Goal: Navigation & Orientation: Find specific page/section

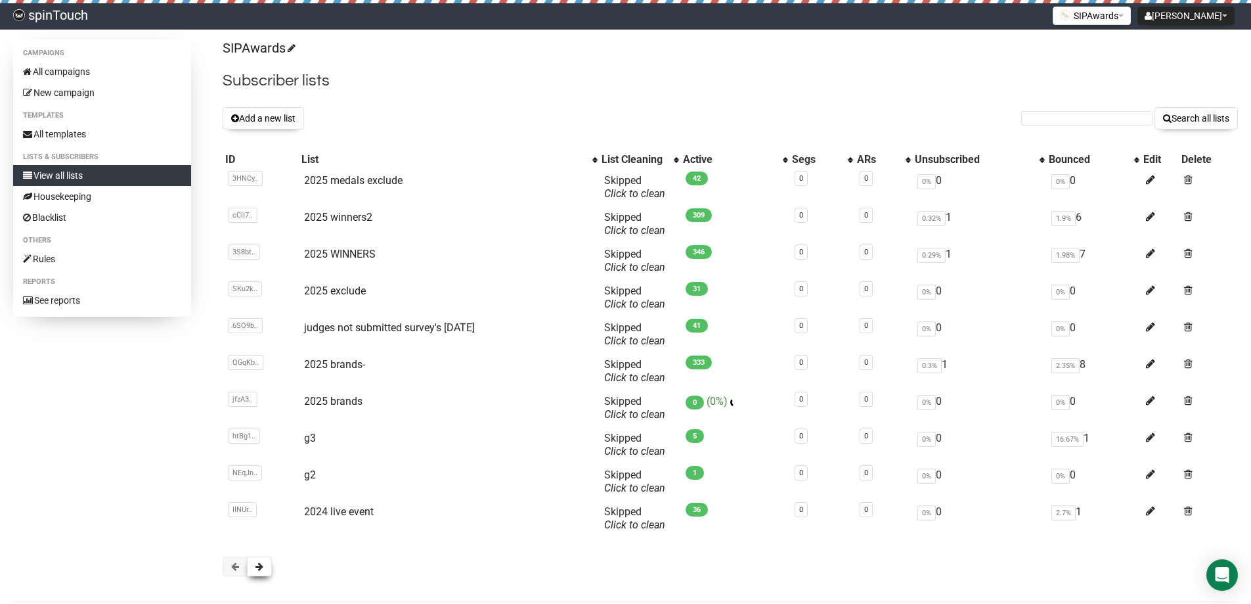
click at [270, 572] on button at bounding box center [259, 566] width 25 height 20
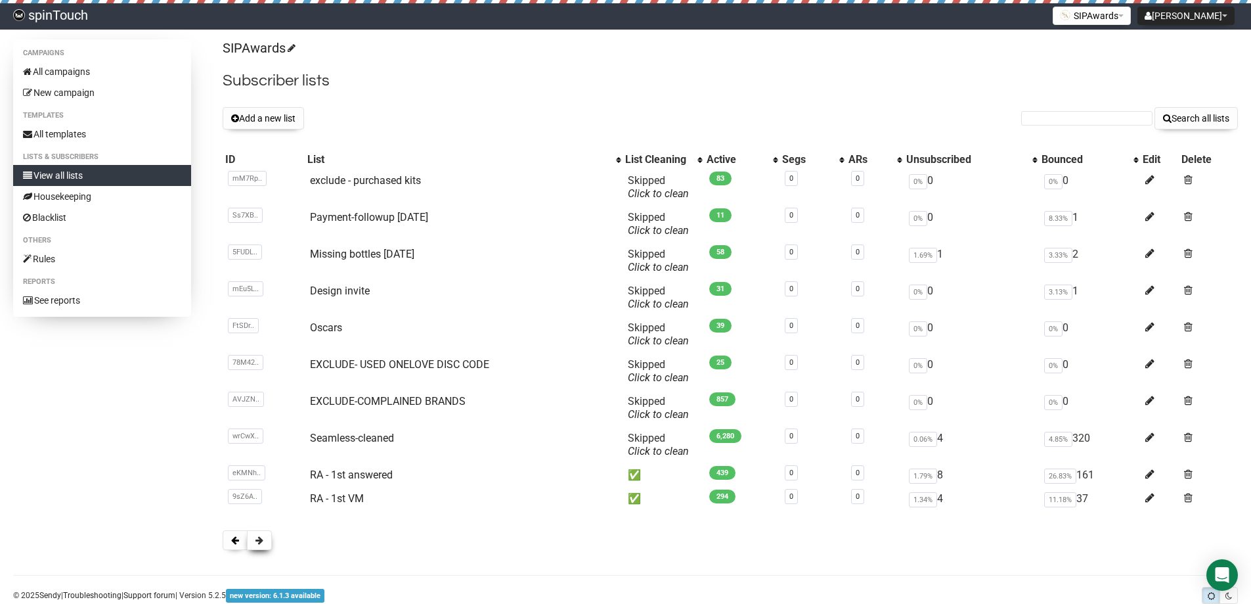
click at [256, 538] on span at bounding box center [260, 539] width 8 height 9
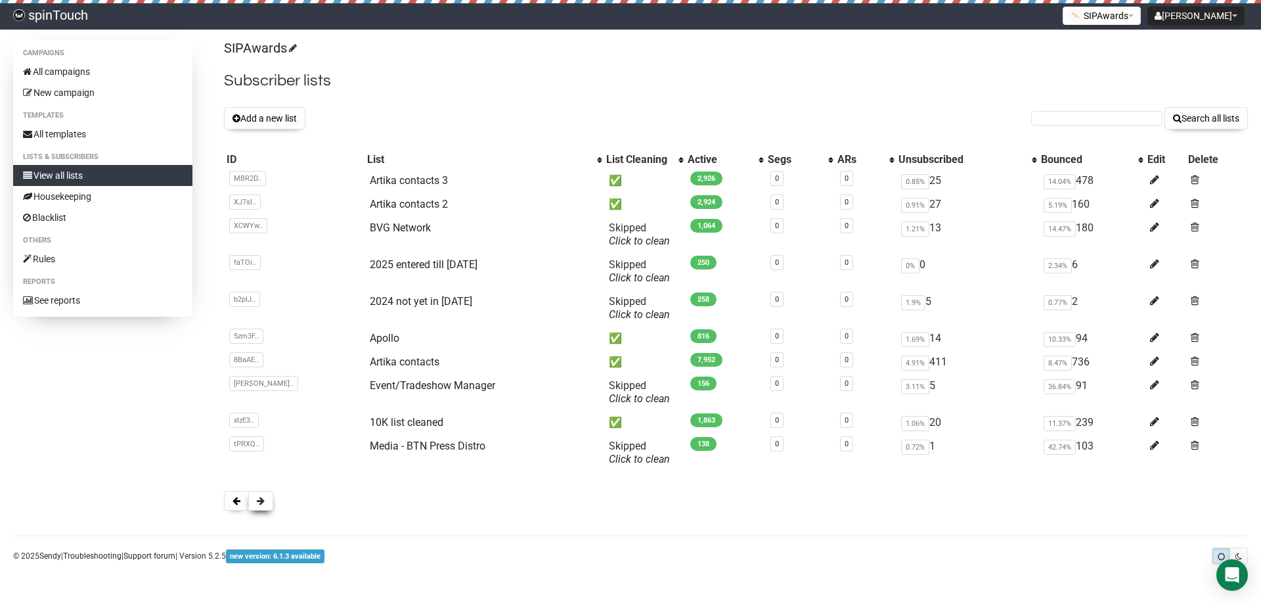
click at [256, 508] on button at bounding box center [260, 501] width 25 height 20
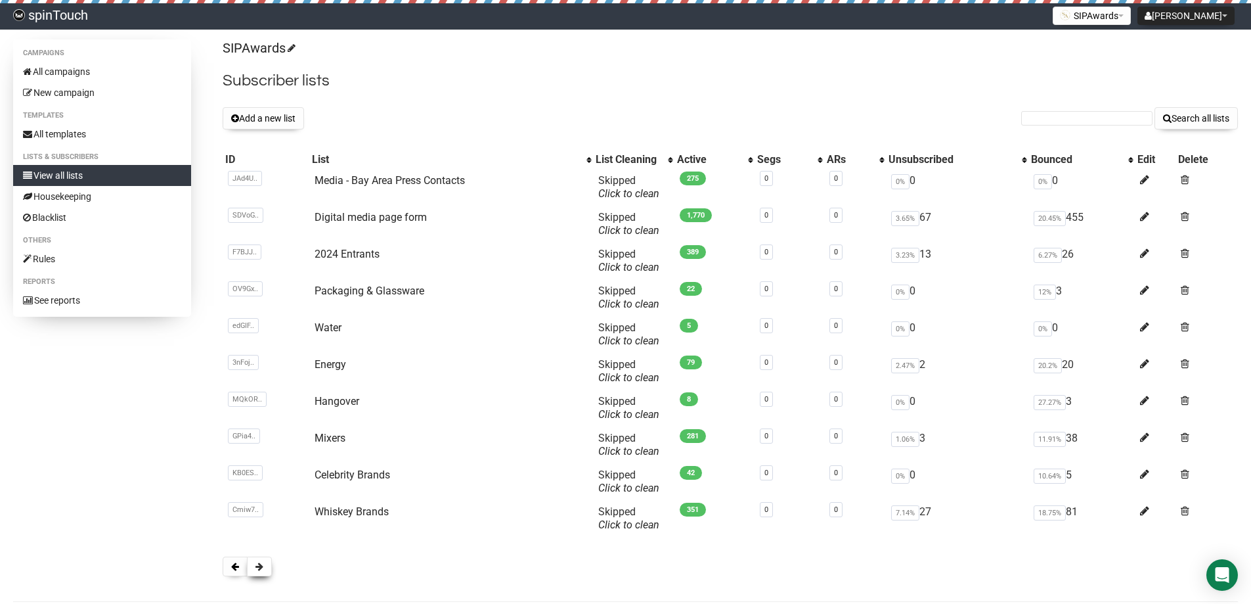
click at [263, 564] on span at bounding box center [260, 566] width 8 height 9
